Goal: Information Seeking & Learning: Learn about a topic

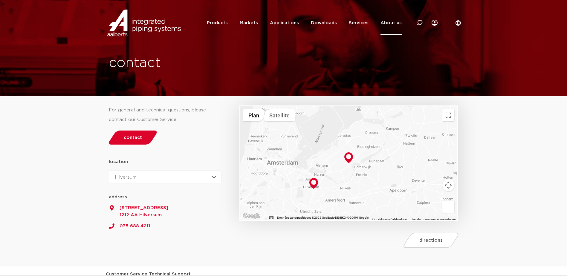
click at [348, 158] on img at bounding box center [349, 158] width 9 height 11
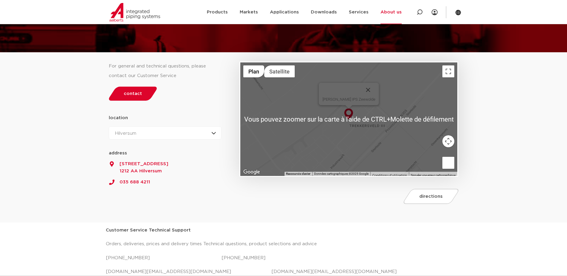
scroll to position [30, 0]
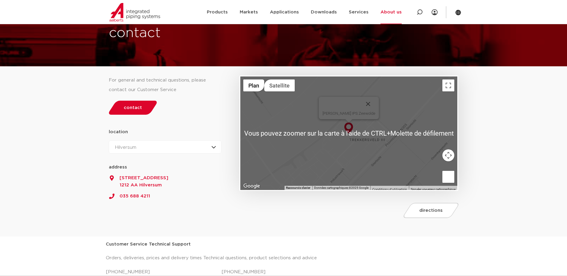
click at [499, 159] on section "For general and technical questions, please contact our Customer Service contac…" at bounding box center [283, 152] width 567 height 170
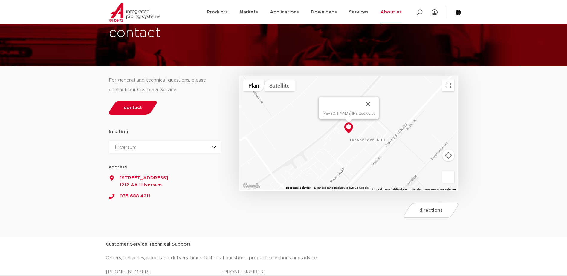
scroll to position [60, 0]
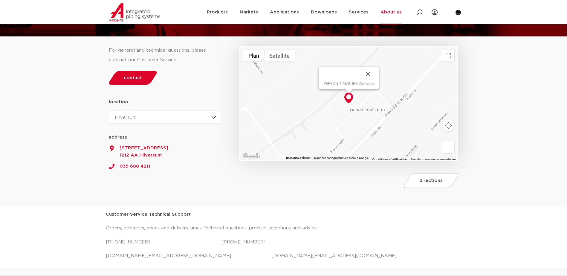
click at [389, 134] on div "Aalberts IPS Zeewolde" at bounding box center [348, 104] width 217 height 114
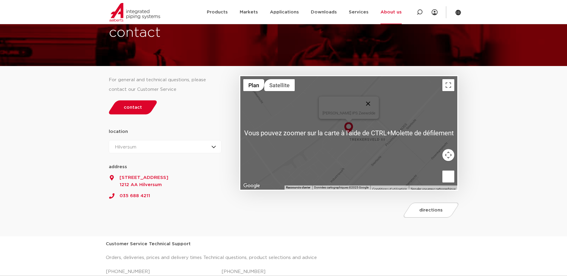
scroll to position [30, 0]
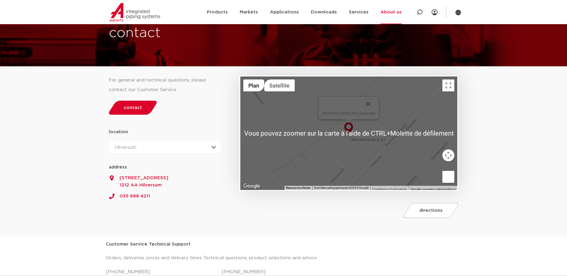
click at [380, 113] on div "Aalberts IPS Zeewolde" at bounding box center [348, 134] width 217 height 114
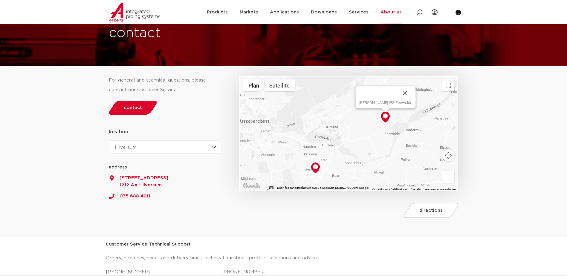
click at [315, 167] on img at bounding box center [315, 168] width 9 height 11
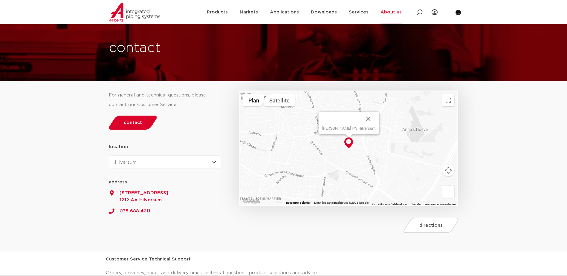
scroll to position [0, 0]
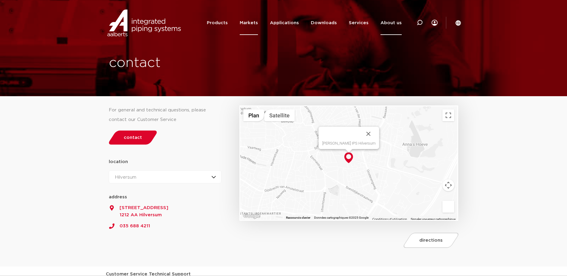
click at [252, 22] on link "Markets" at bounding box center [249, 23] width 18 height 24
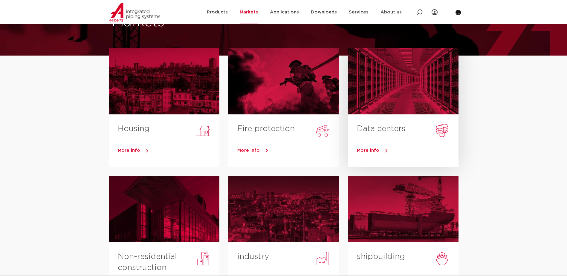
scroll to position [30, 0]
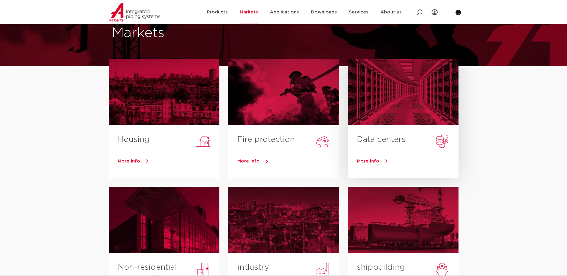
click at [367, 161] on span "More info" at bounding box center [368, 161] width 22 height 4
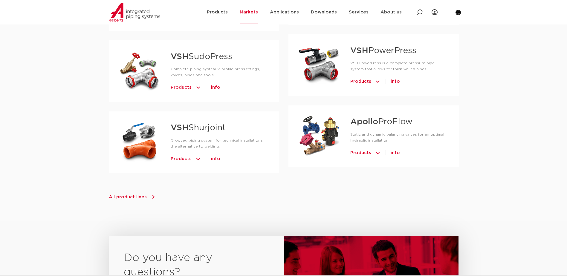
scroll to position [466, 0]
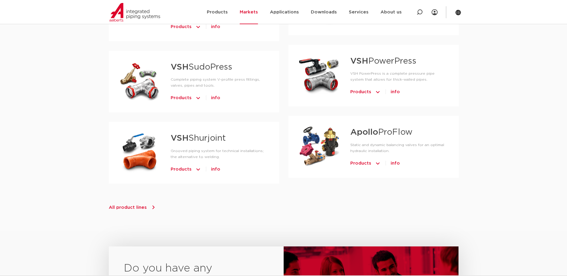
click at [184, 165] on span "Products" at bounding box center [181, 170] width 21 height 10
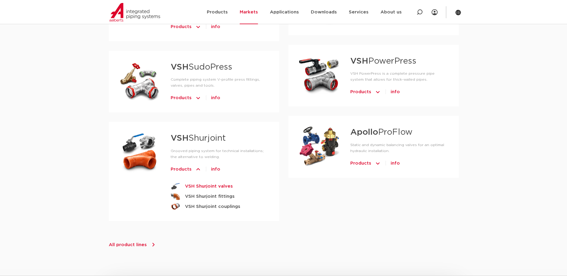
click at [209, 183] on strong "VSH Shurjoint valves" at bounding box center [209, 186] width 48 height 7
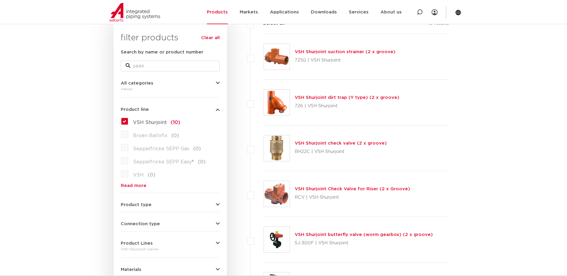
scroll to position [90, 0]
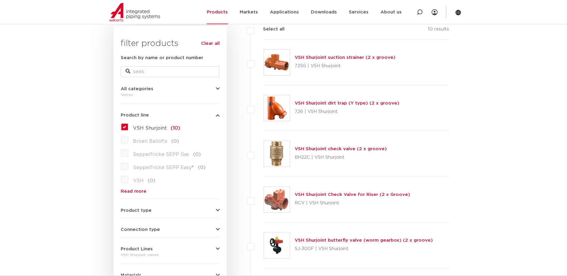
click at [317, 57] on link "VSH Shurjoint suction strainer (2 x groove)" at bounding box center [345, 57] width 101 height 4
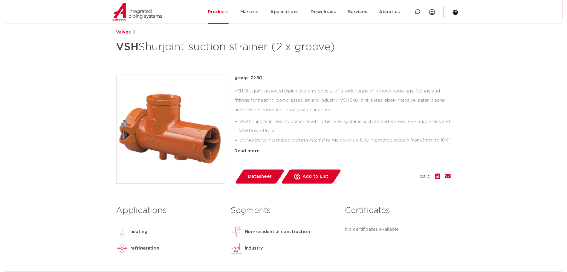
scroll to position [90, 0]
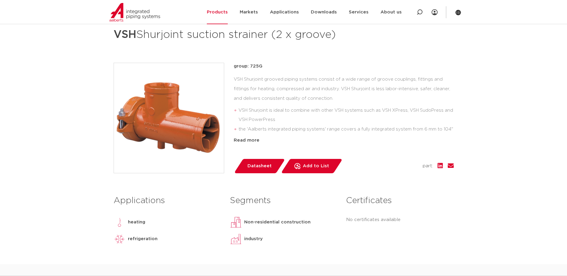
click at [255, 171] on span "Datasheet" at bounding box center [260, 166] width 24 height 10
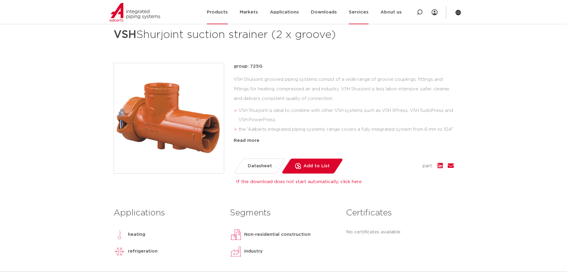
click at [360, 12] on link "Services" at bounding box center [359, 12] width 20 height 24
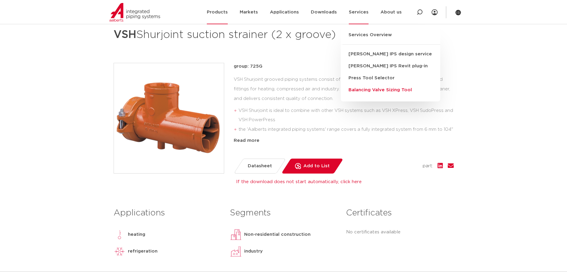
click at [370, 91] on link "Balancing Valve Sizing Tool" at bounding box center [391, 90] width 100 height 12
